Goal: Task Accomplishment & Management: Manage account settings

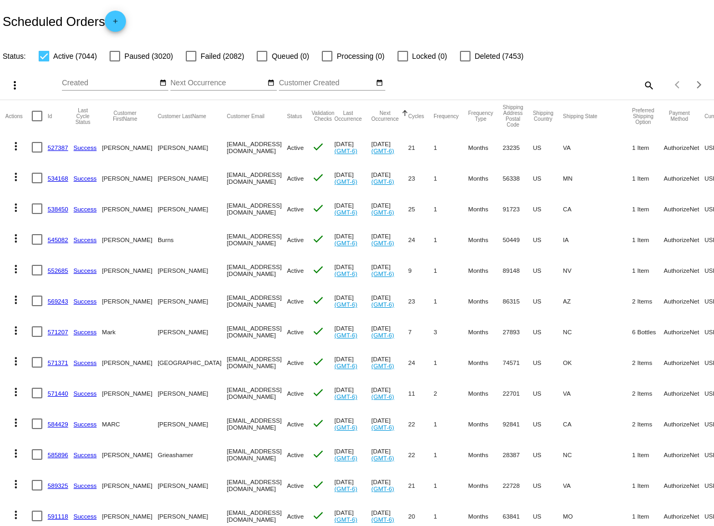
click at [642, 84] on mat-icon "search" at bounding box center [648, 85] width 13 height 16
paste input "[EMAIL_ADDRESS][DOMAIN_NAME]"
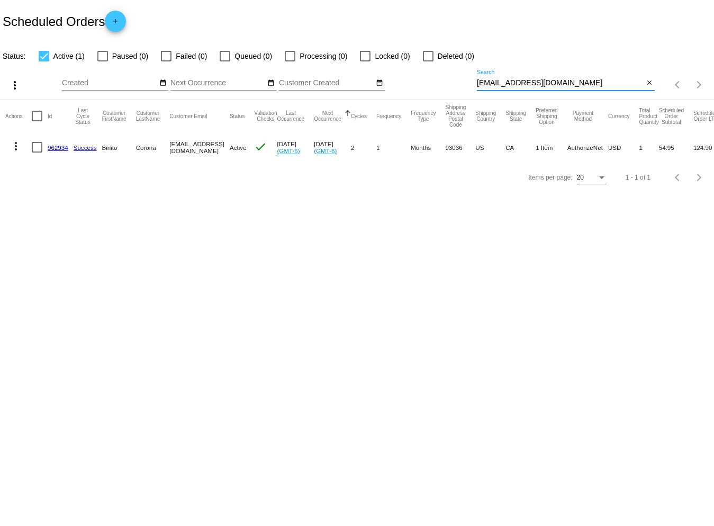
type input "[EMAIL_ADDRESS][DOMAIN_NAME]"
click at [14, 148] on mat-icon "more_vert" at bounding box center [16, 146] width 13 height 13
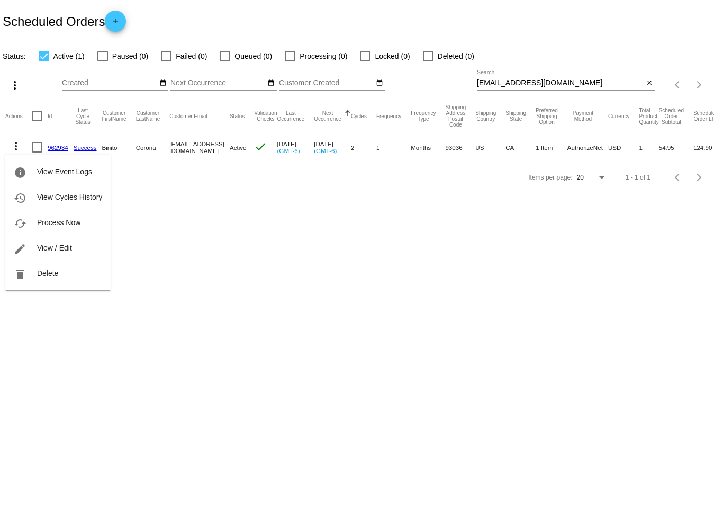
click at [57, 245] on span "View / Edit" at bounding box center [54, 248] width 35 height 8
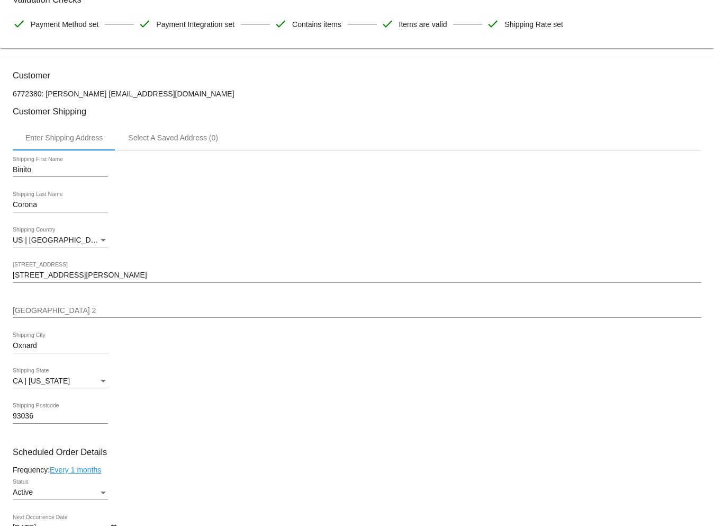
scroll to position [326, 0]
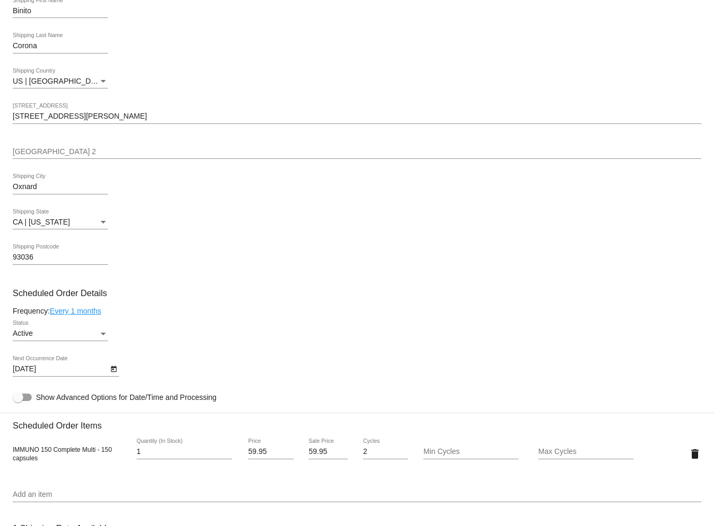
click at [113, 375] on icon "Open calendar" at bounding box center [113, 369] width 7 height 13
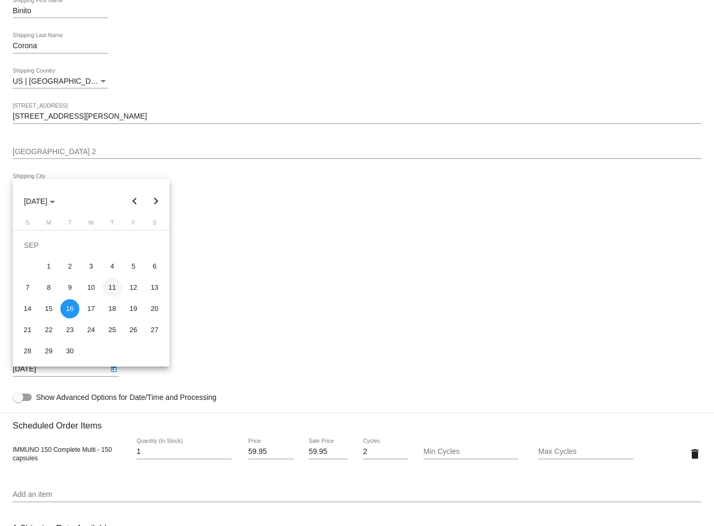
click at [113, 289] on div "11" at bounding box center [112, 287] width 19 height 19
type input "[DATE]"
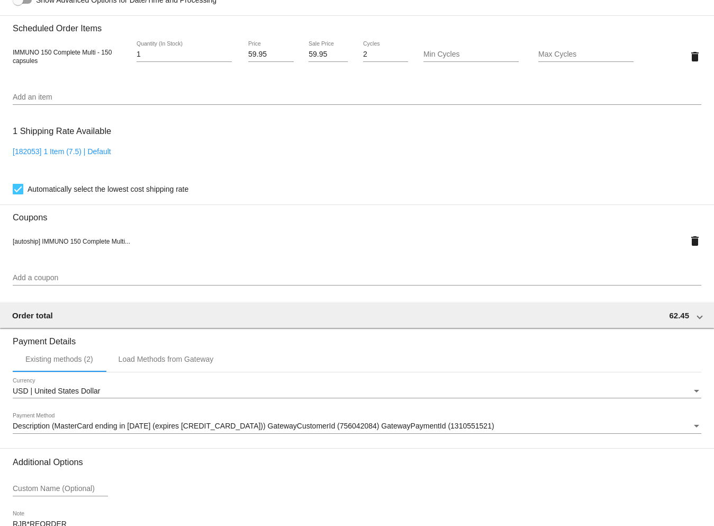
scroll to position [802, 0]
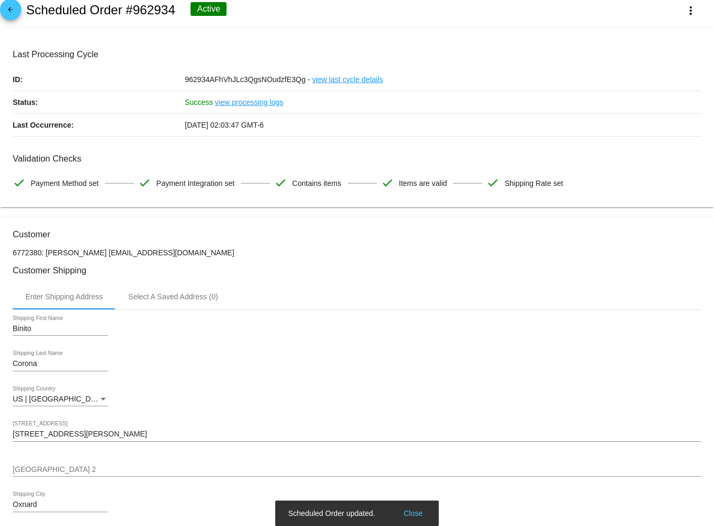
scroll to position [0, 0]
